Goal: Task Accomplishment & Management: Manage account settings

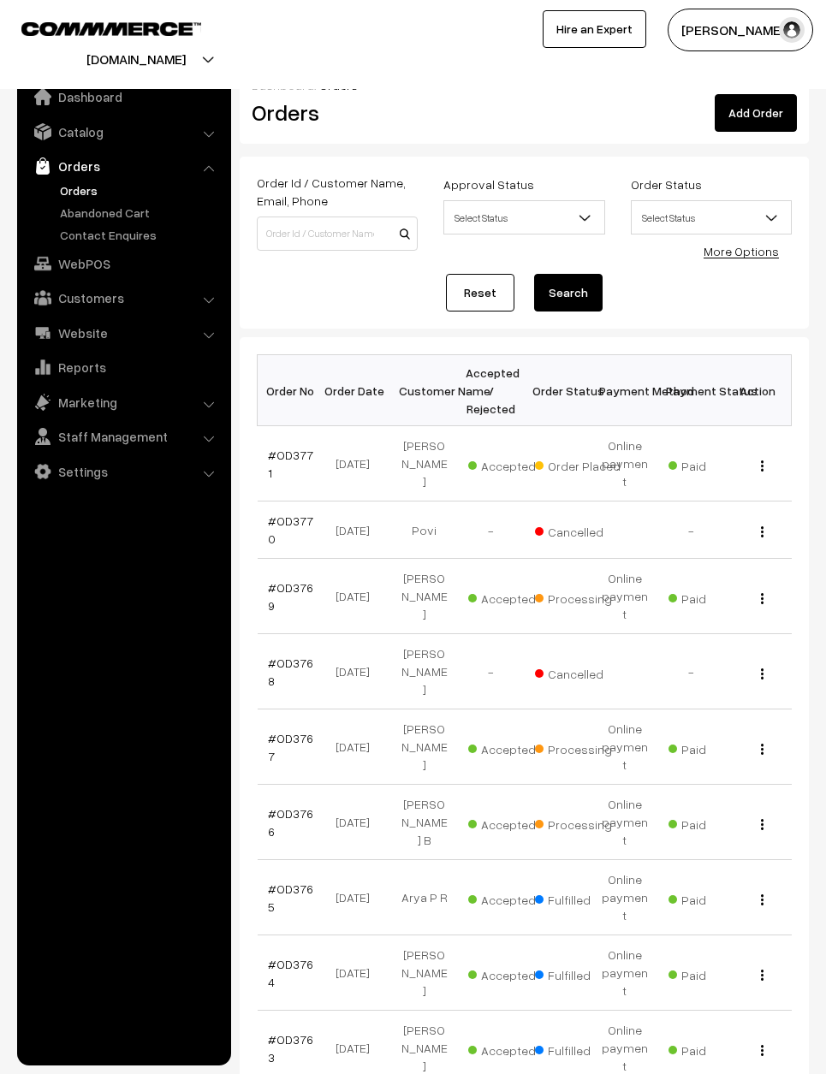
click at [296, 455] on link "#OD3771" at bounding box center [290, 464] width 45 height 33
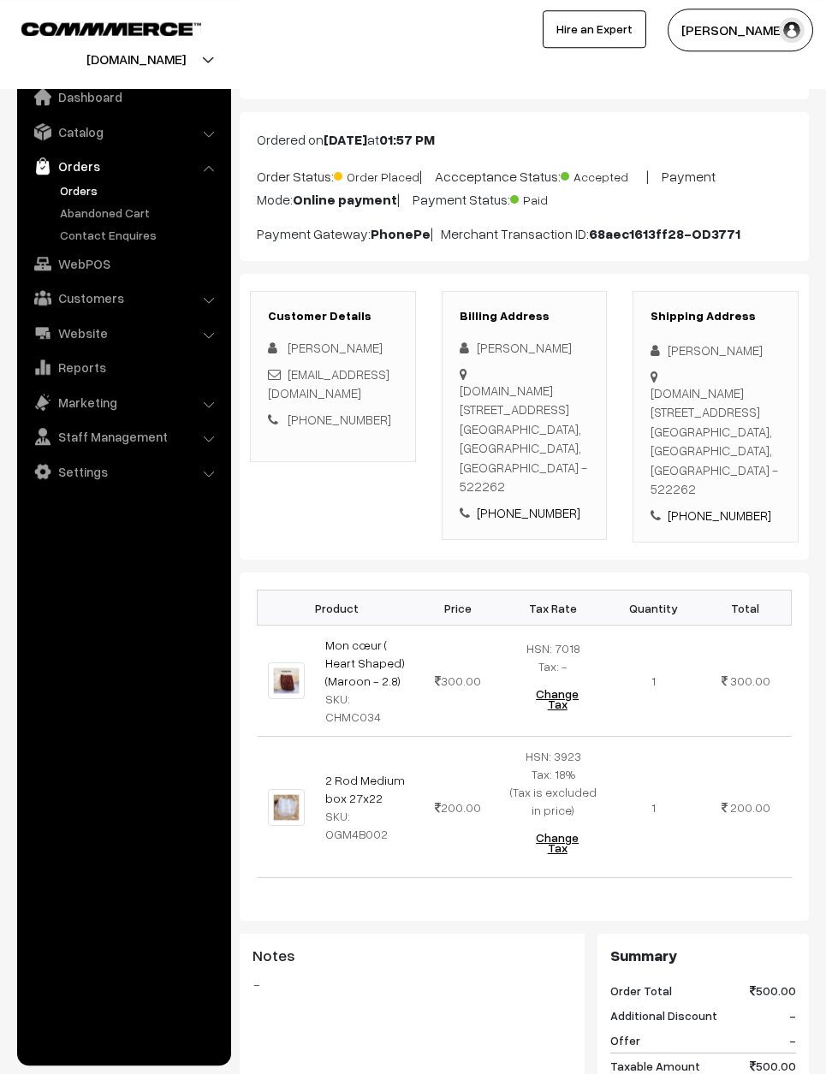
scroll to position [65, 0]
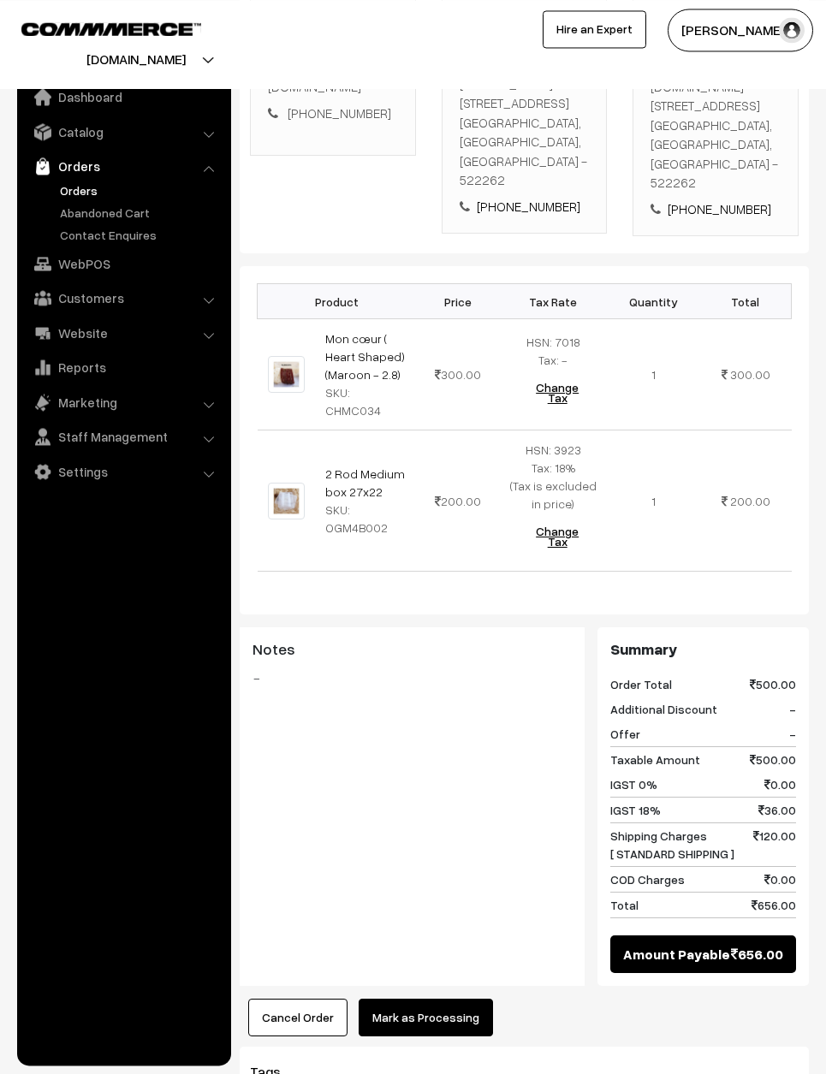
click at [439, 999] on button "Mark as Processing" at bounding box center [426, 1018] width 134 height 38
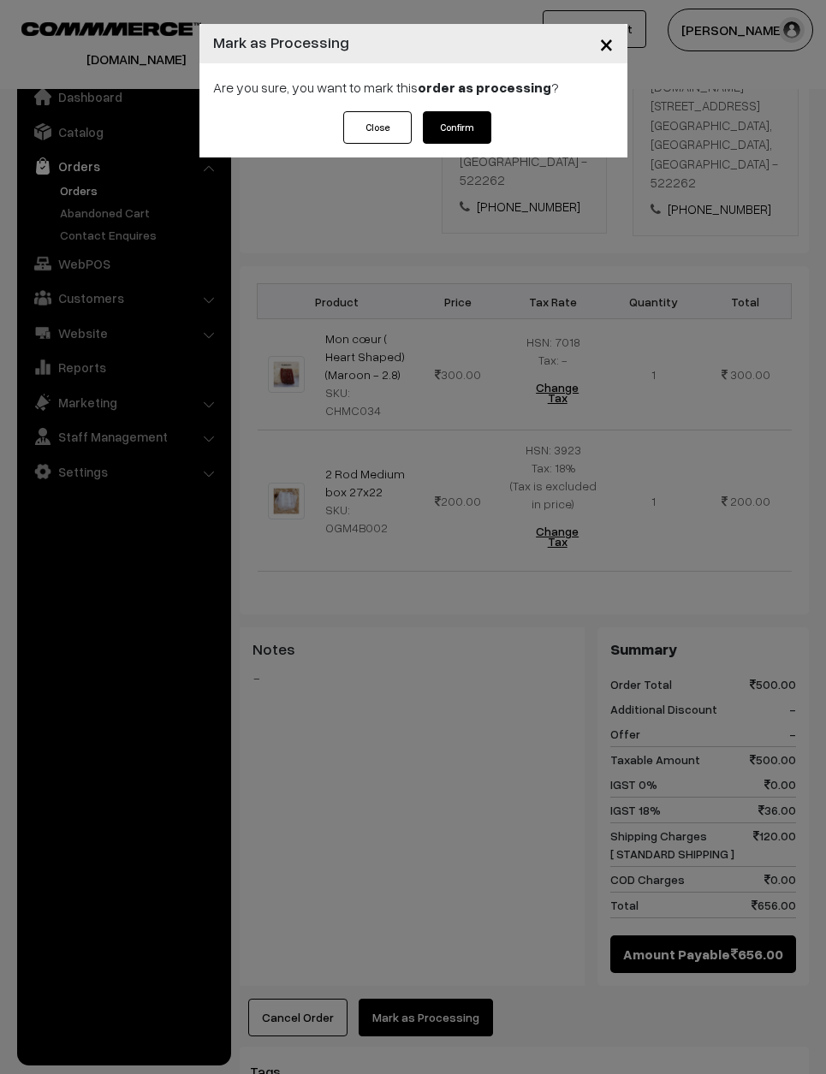
click at [466, 126] on button "Confirm" at bounding box center [457, 127] width 68 height 33
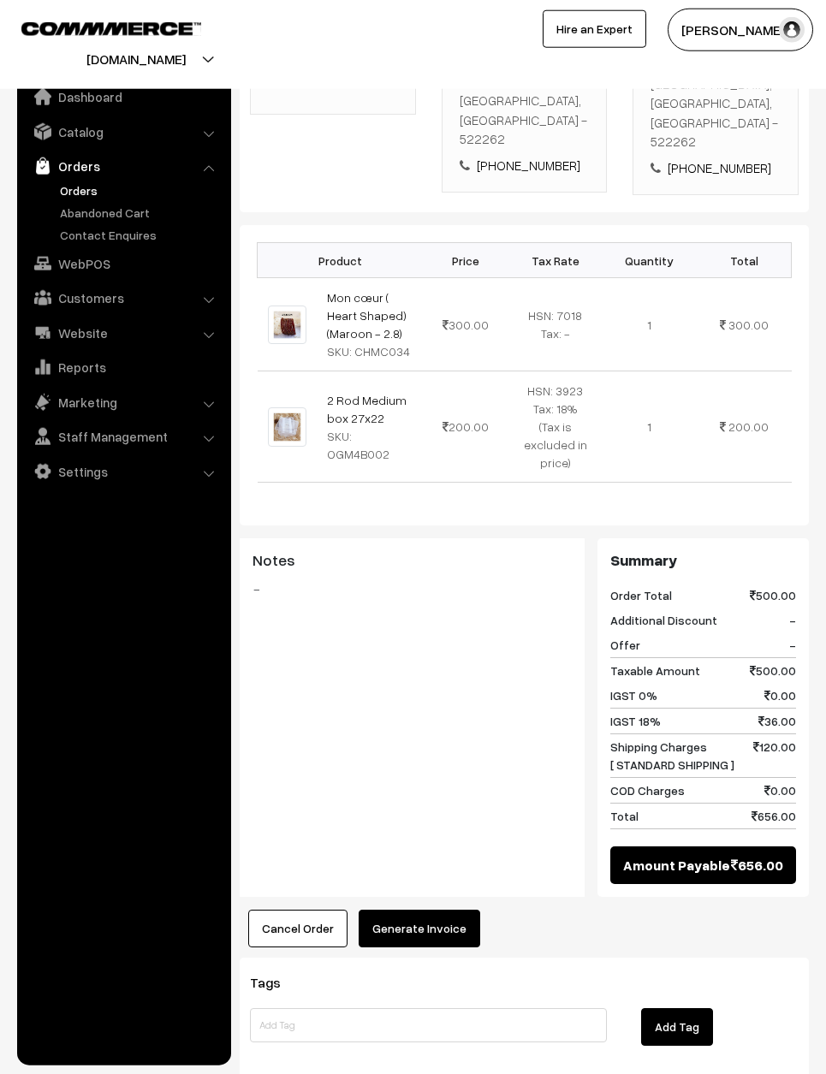
click at [419, 912] on button "Generate Invoice" at bounding box center [420, 929] width 122 height 38
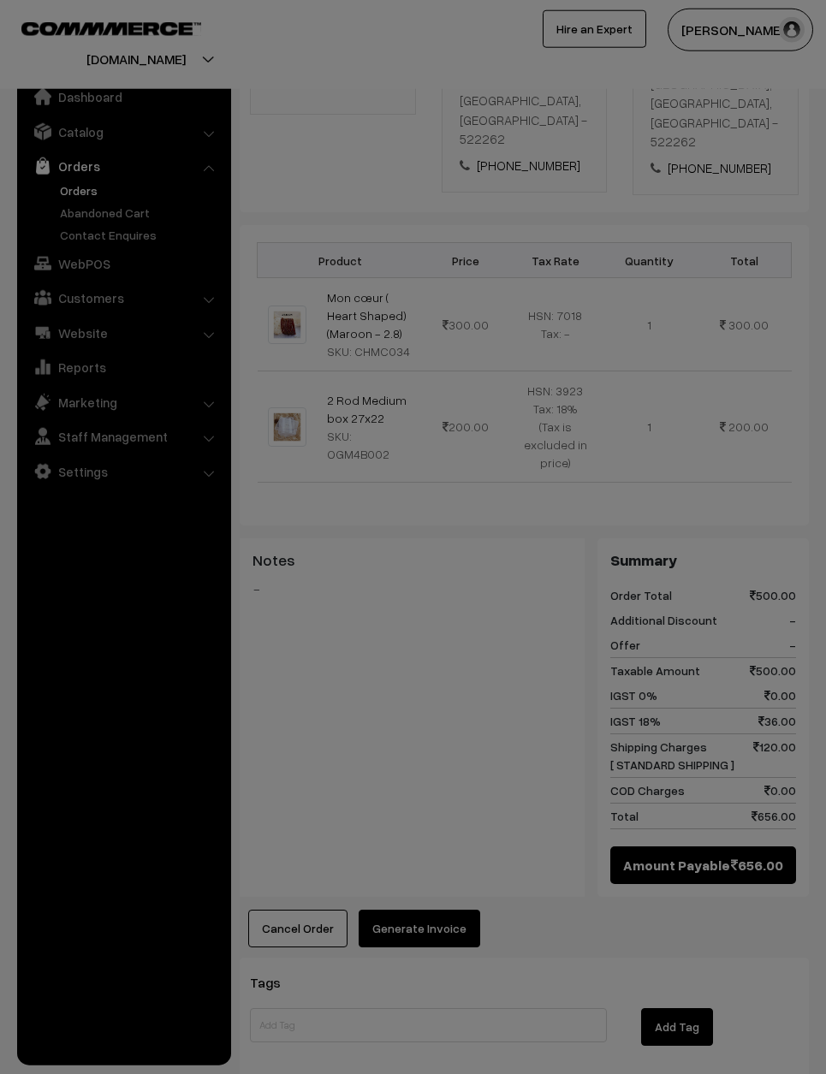
scroll to position [415, 0]
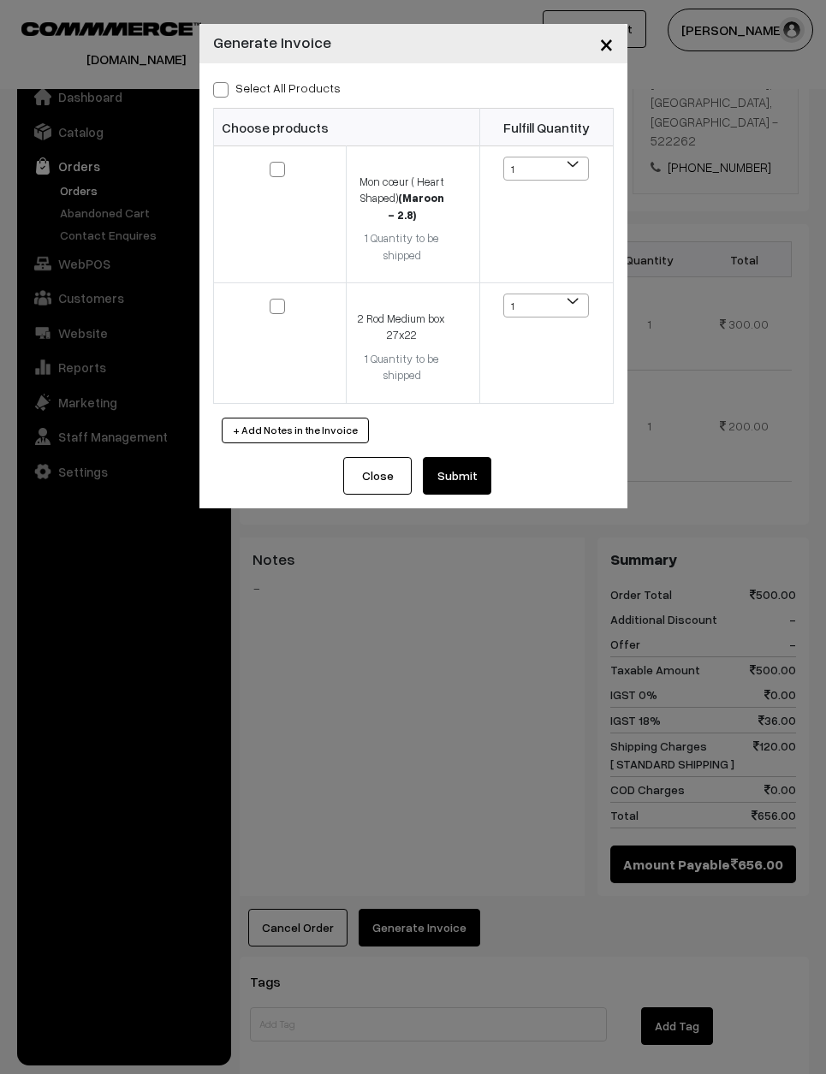
click at [249, 83] on label "Select All Products" at bounding box center [277, 88] width 128 height 18
click at [224, 83] on input "Select All Products" at bounding box center [218, 86] width 11 height 11
checkbox input "true"
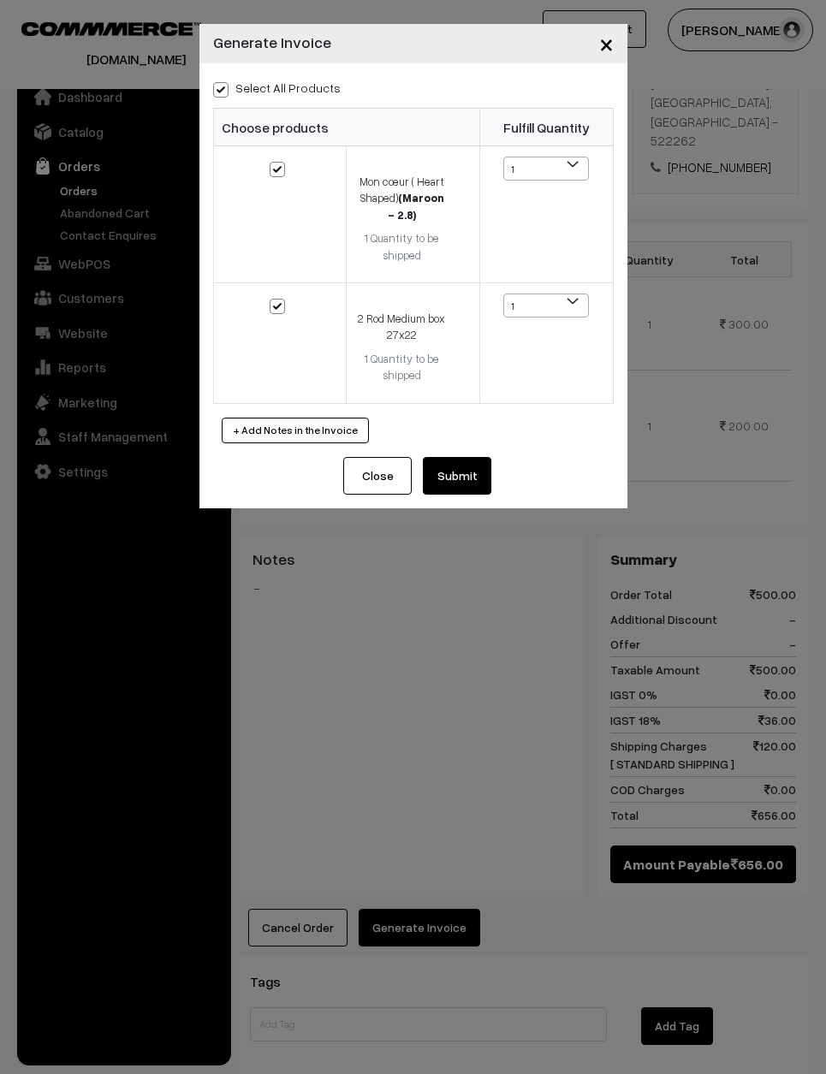
click at [437, 469] on button "Submit" at bounding box center [457, 476] width 68 height 38
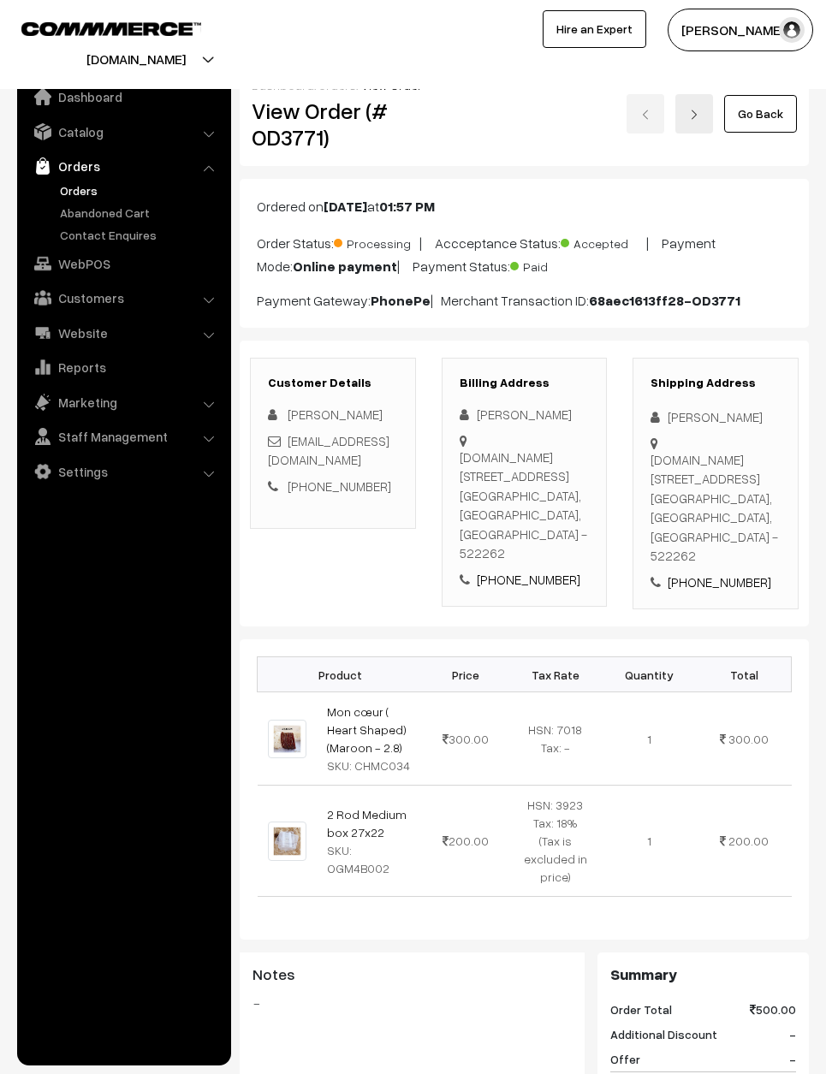
click at [754, 122] on link "Go Back" at bounding box center [760, 114] width 73 height 38
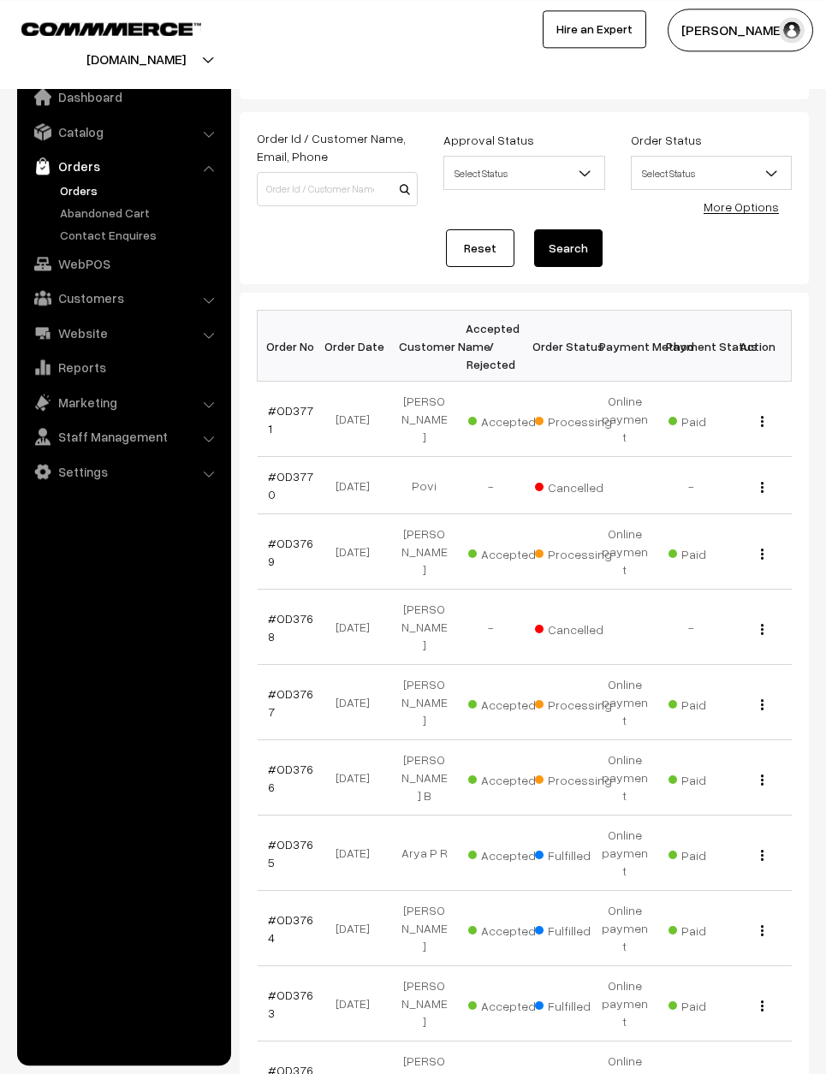
scroll to position [58, 0]
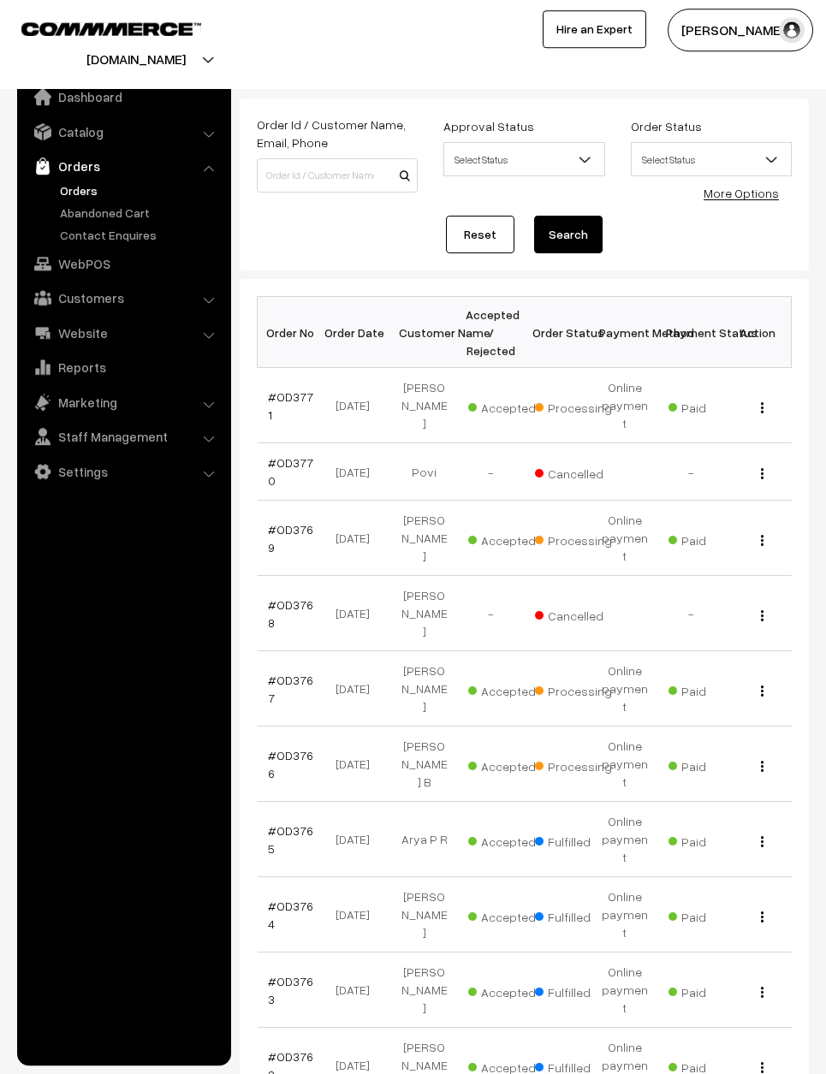
click at [293, 748] on link "#OD3766" at bounding box center [290, 764] width 45 height 33
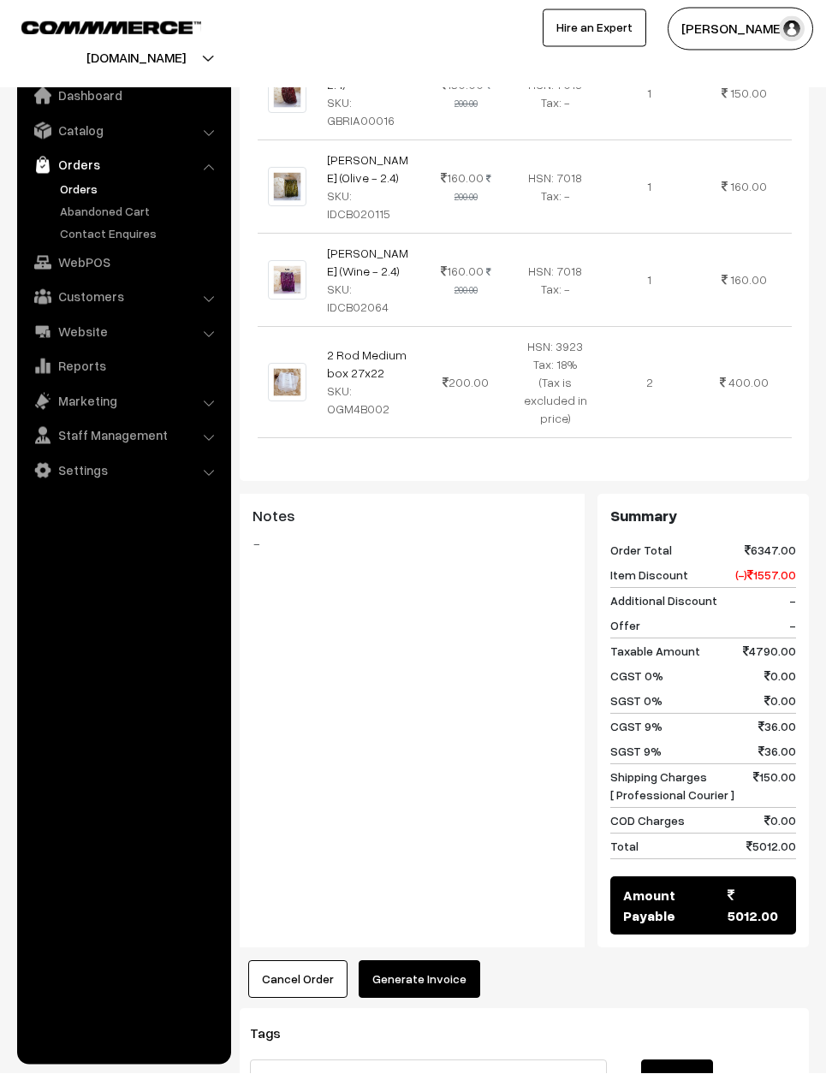
scroll to position [2543, 0]
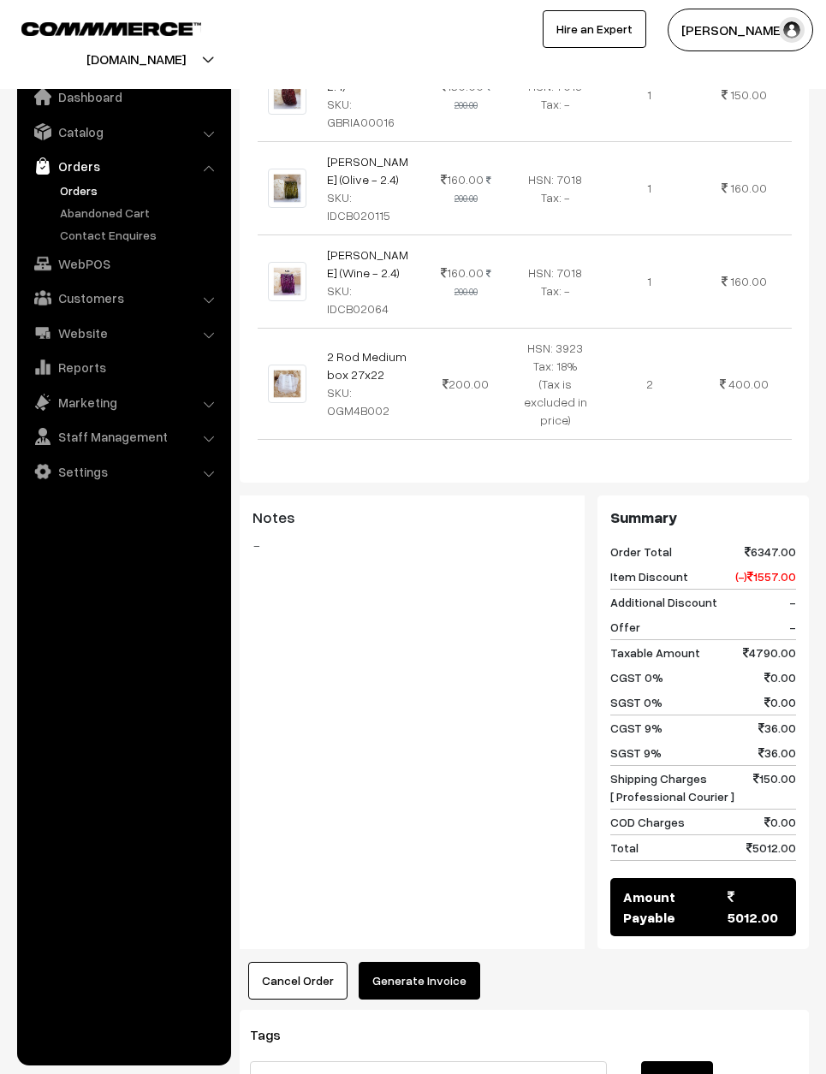
click at [440, 962] on button "Generate Invoice" at bounding box center [420, 981] width 122 height 38
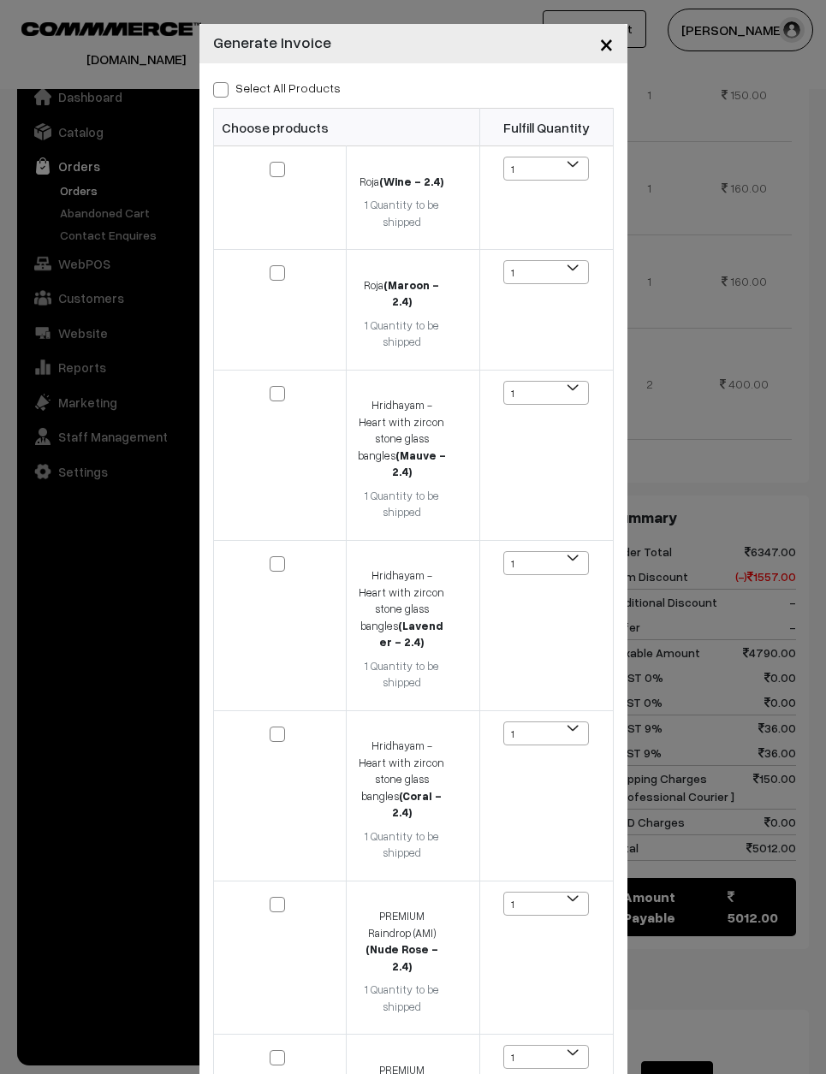
scroll to position [0, 0]
click at [231, 80] on label "Select All Products" at bounding box center [277, 88] width 128 height 18
click at [224, 81] on input "Select All Products" at bounding box center [218, 86] width 11 height 11
checkbox input "true"
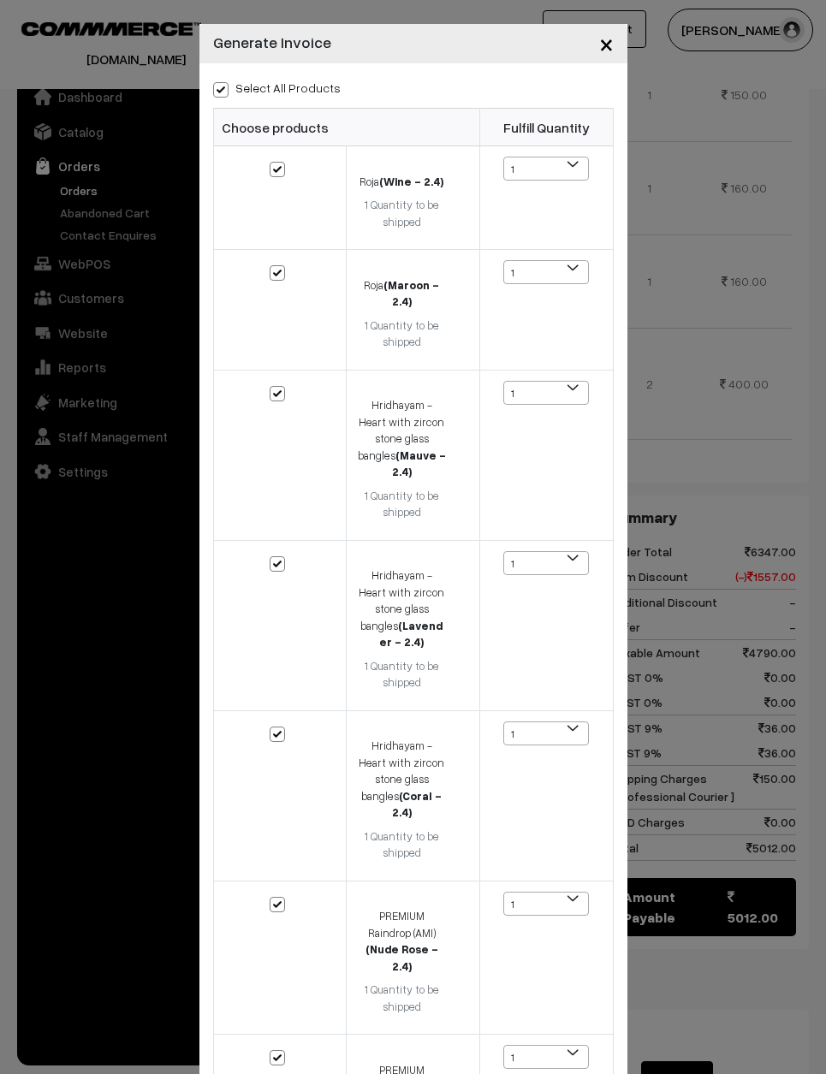
checkbox input "true"
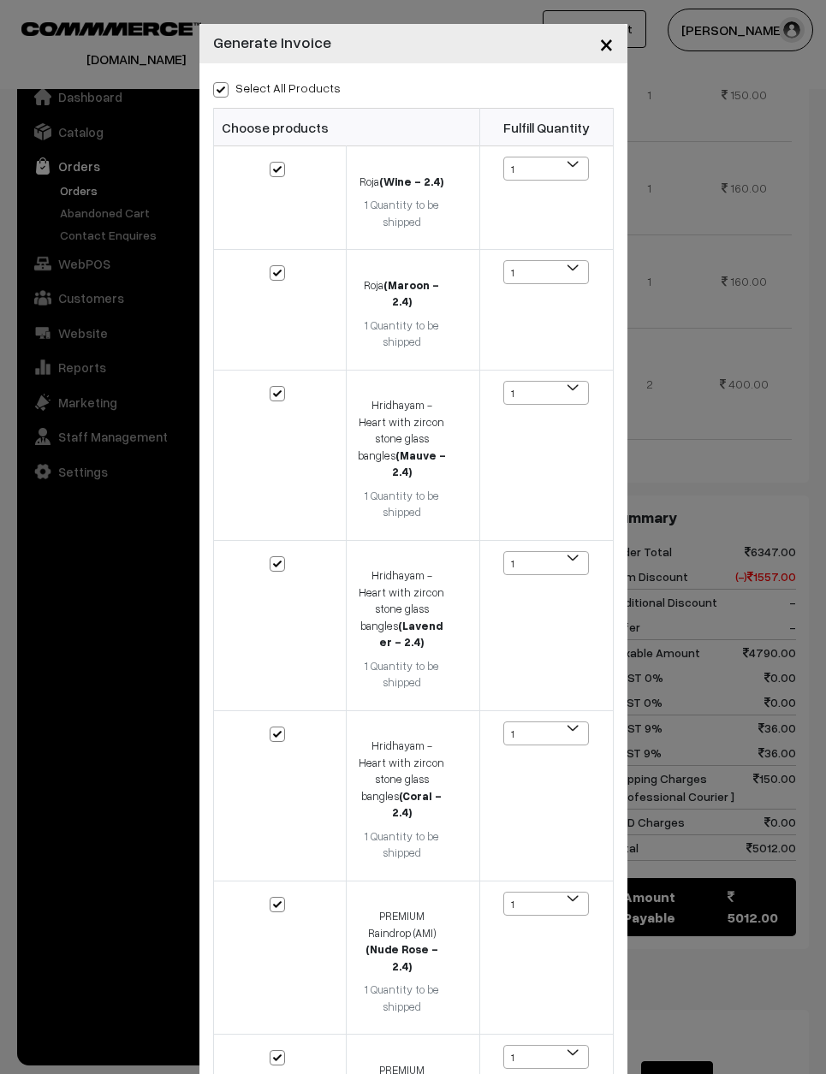
checkbox input "true"
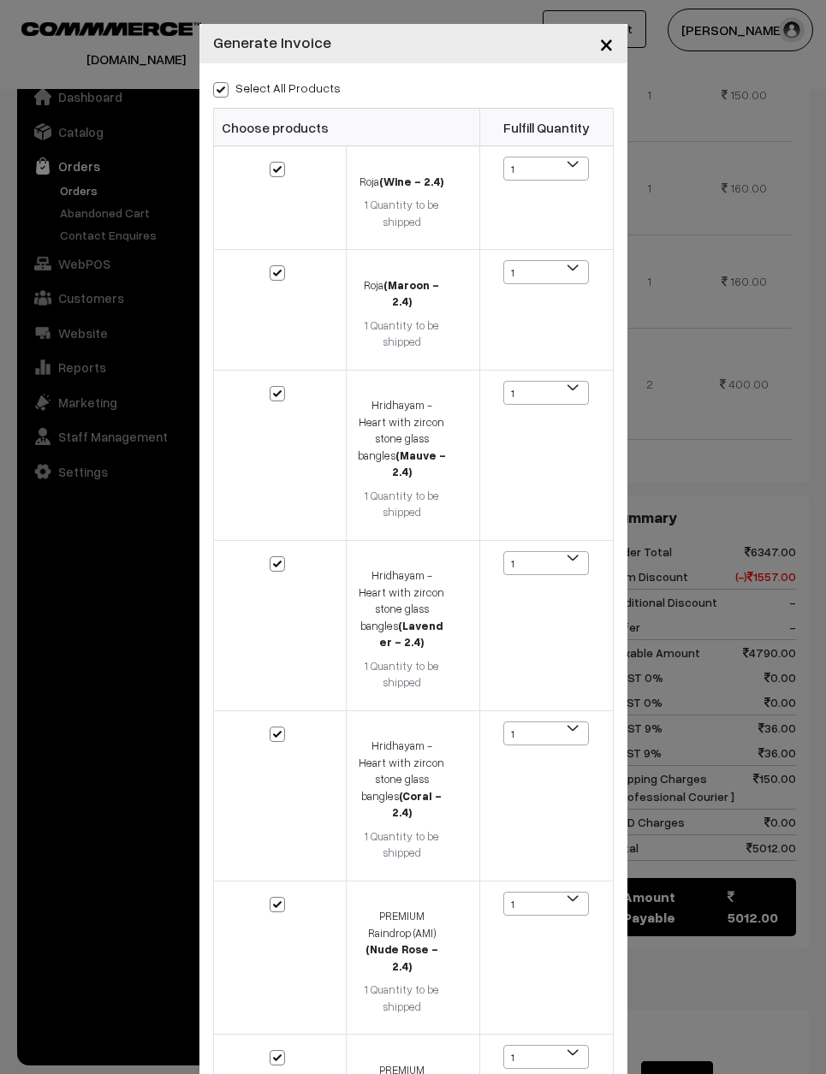
checkbox input "true"
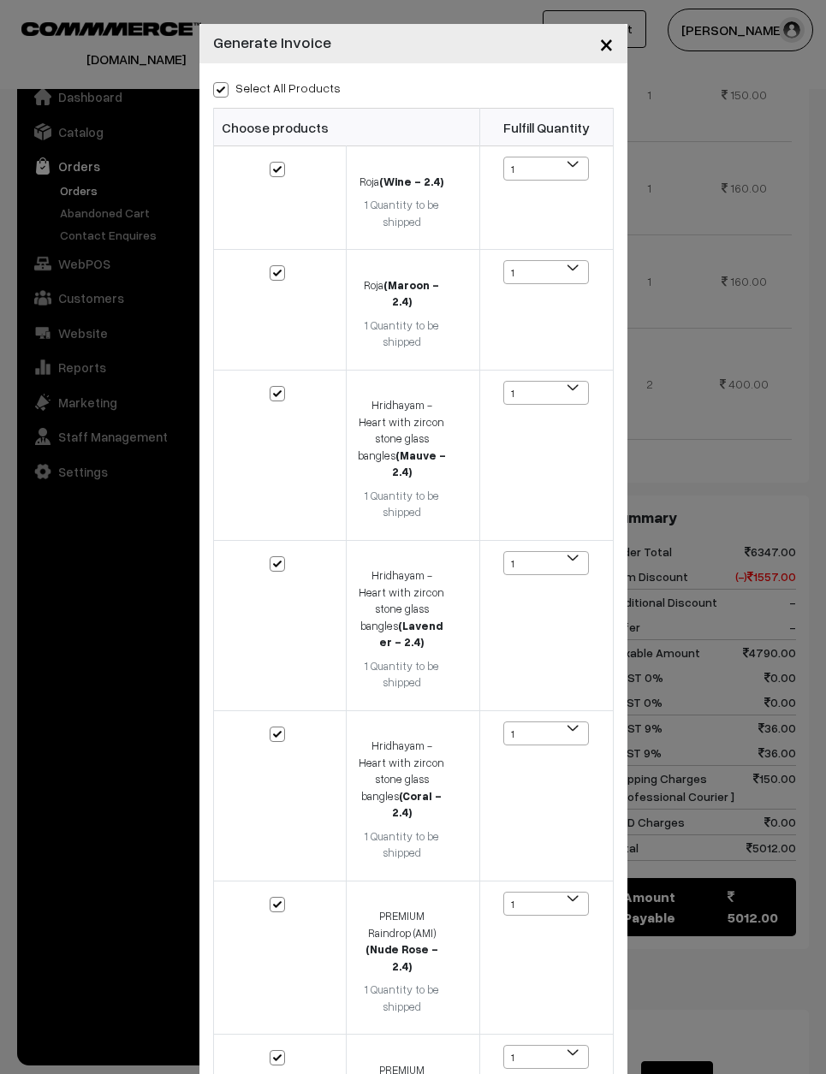
checkbox input "true"
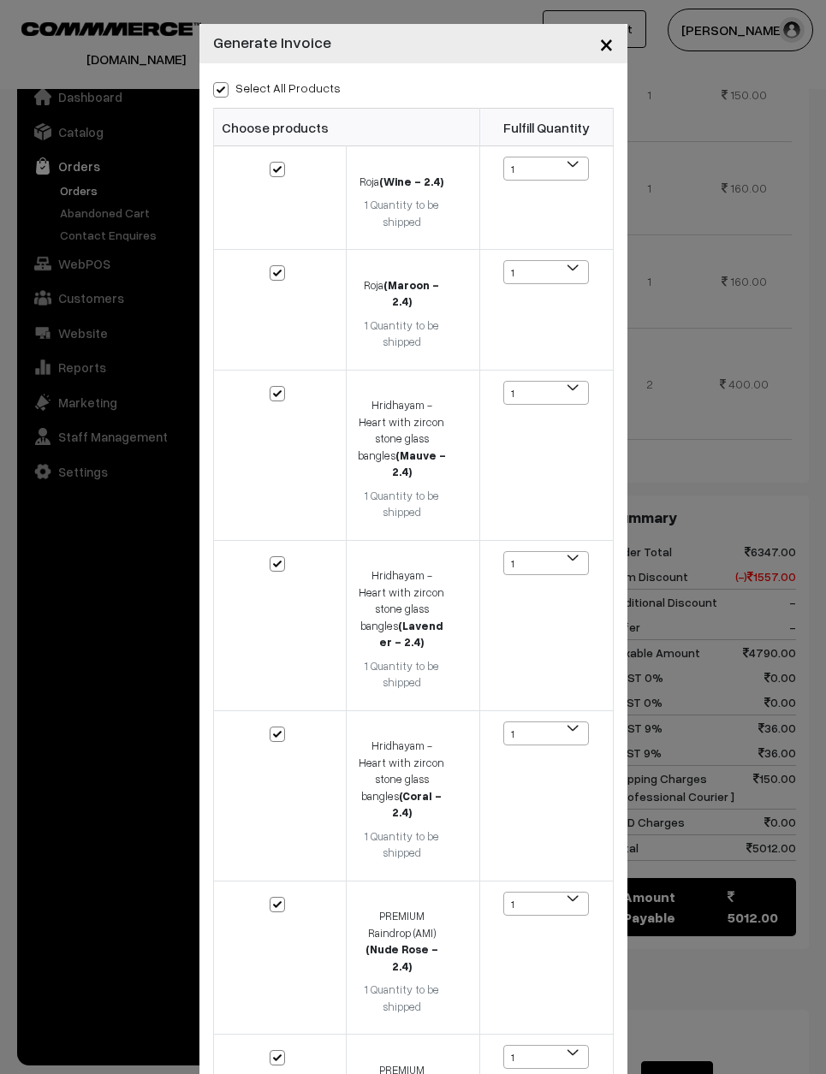
checkbox input "true"
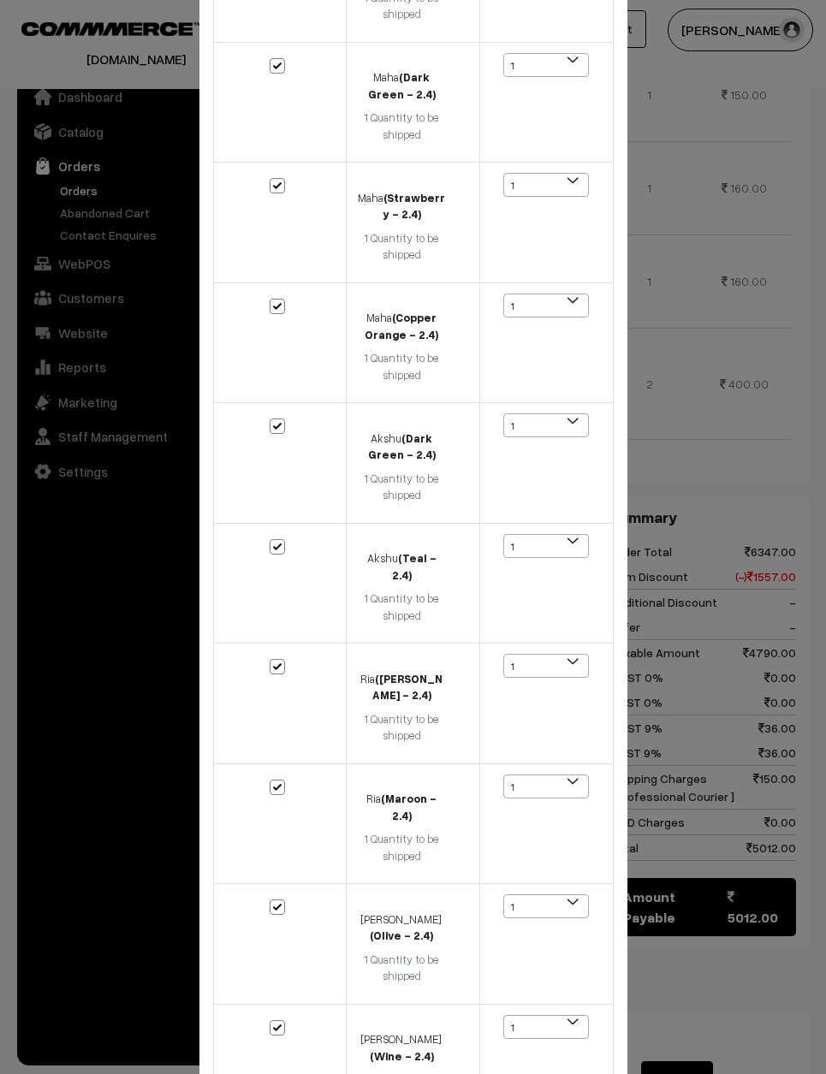
scroll to position [1797, 0]
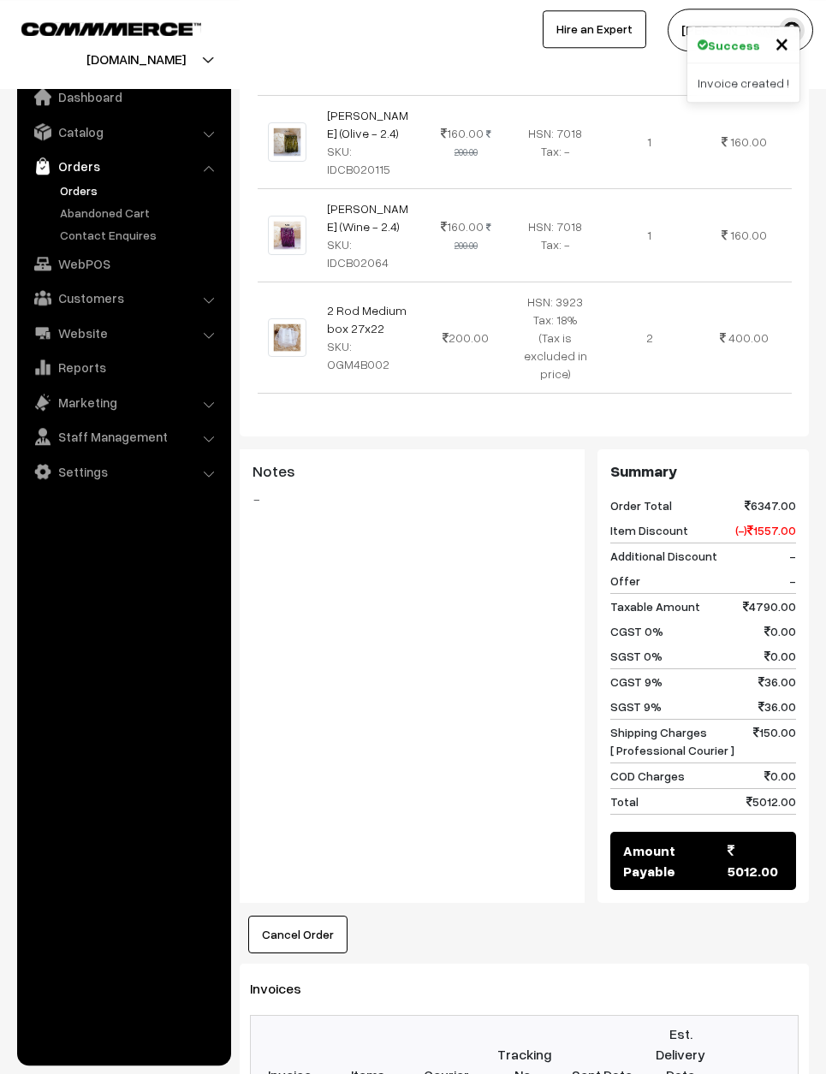
scroll to position [1975, 0]
